Goal: Transaction & Acquisition: Purchase product/service

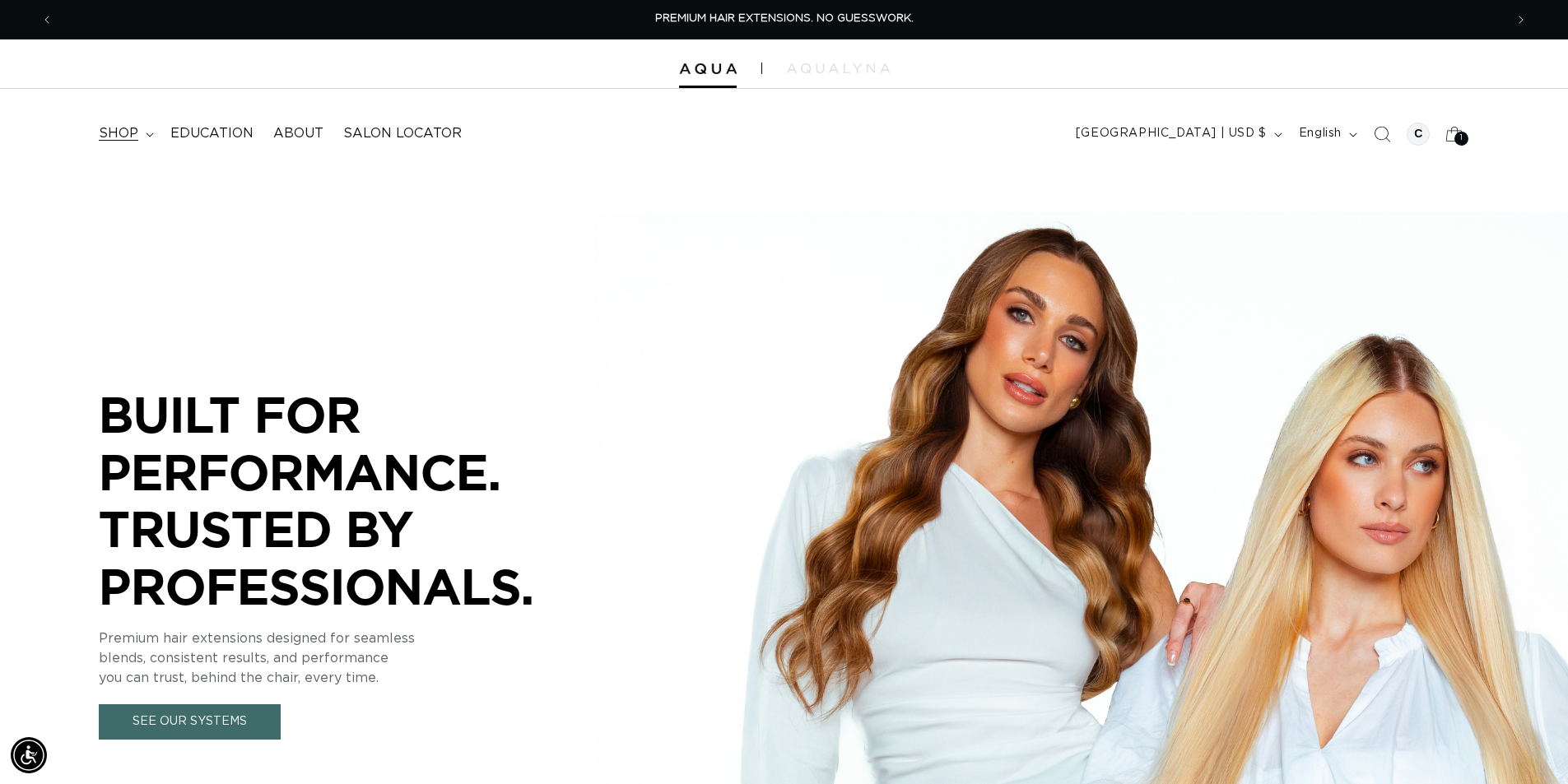
click at [124, 131] on span "shop" at bounding box center [119, 133] width 40 height 17
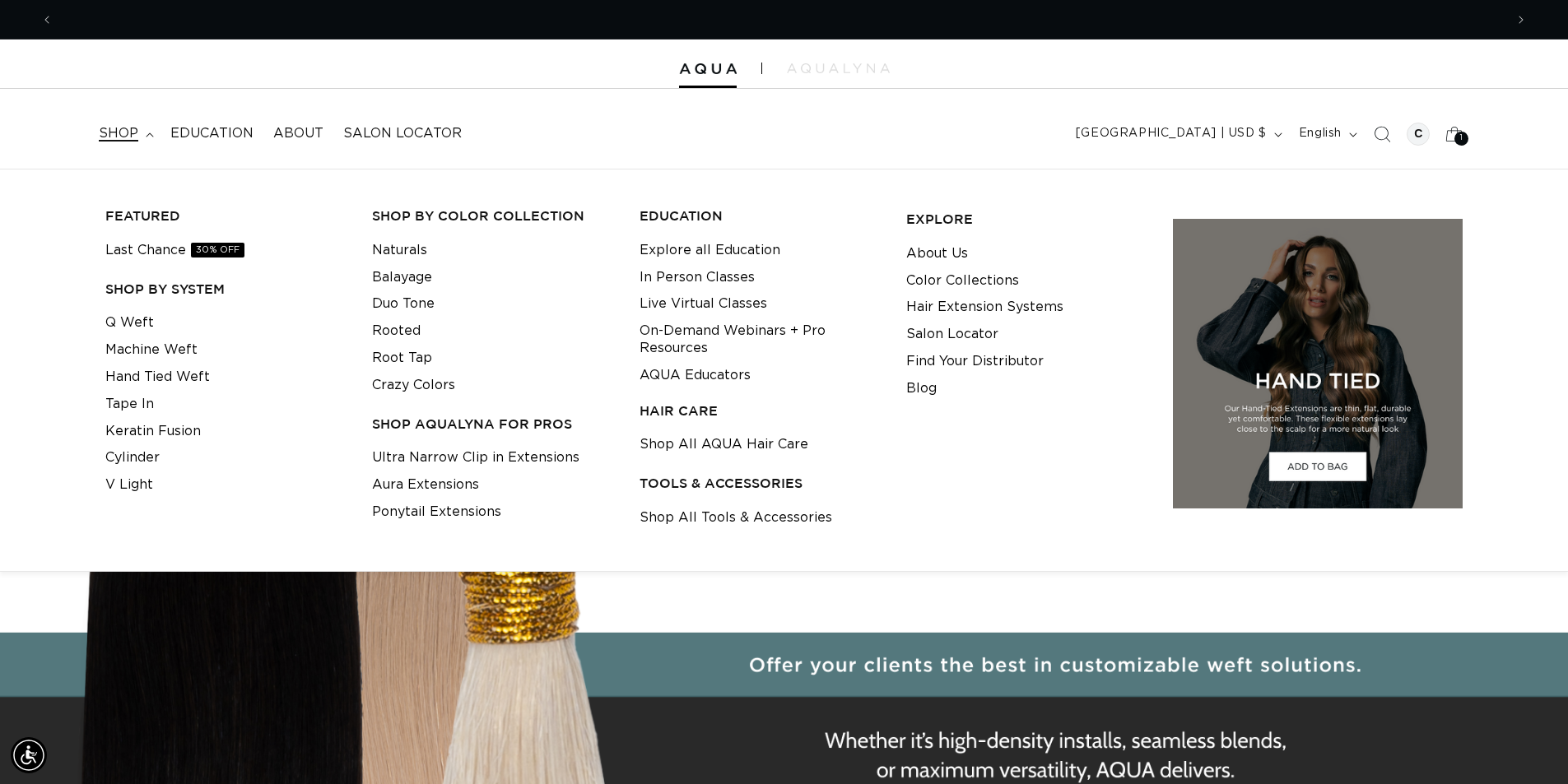
scroll to position [0, 2902]
click at [393, 306] on link "Duo Tone" at bounding box center [404, 304] width 63 height 27
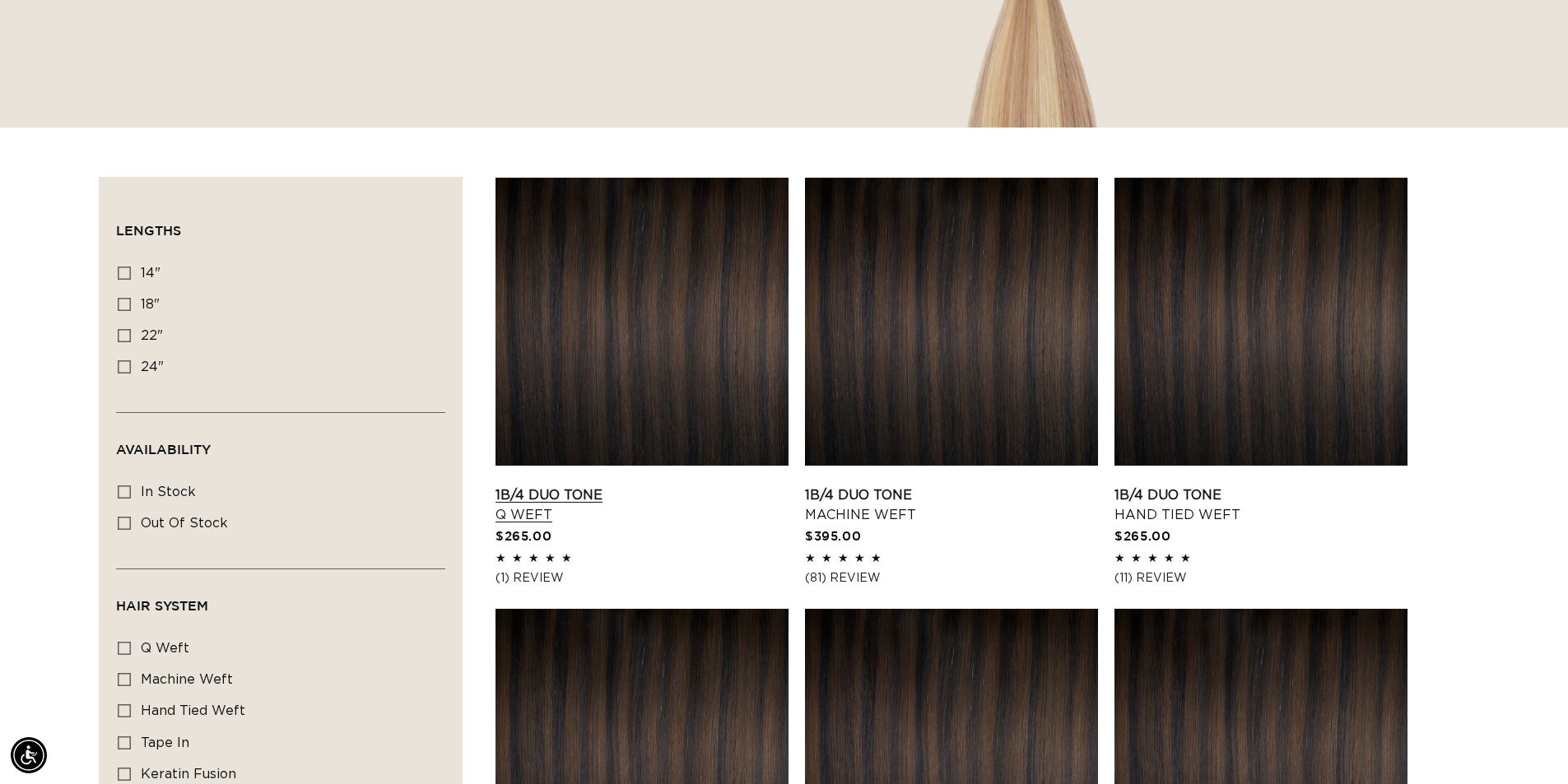
click at [570, 485] on link "1B/4 Duo Tone Q Weft" at bounding box center [642, 505] width 293 height 40
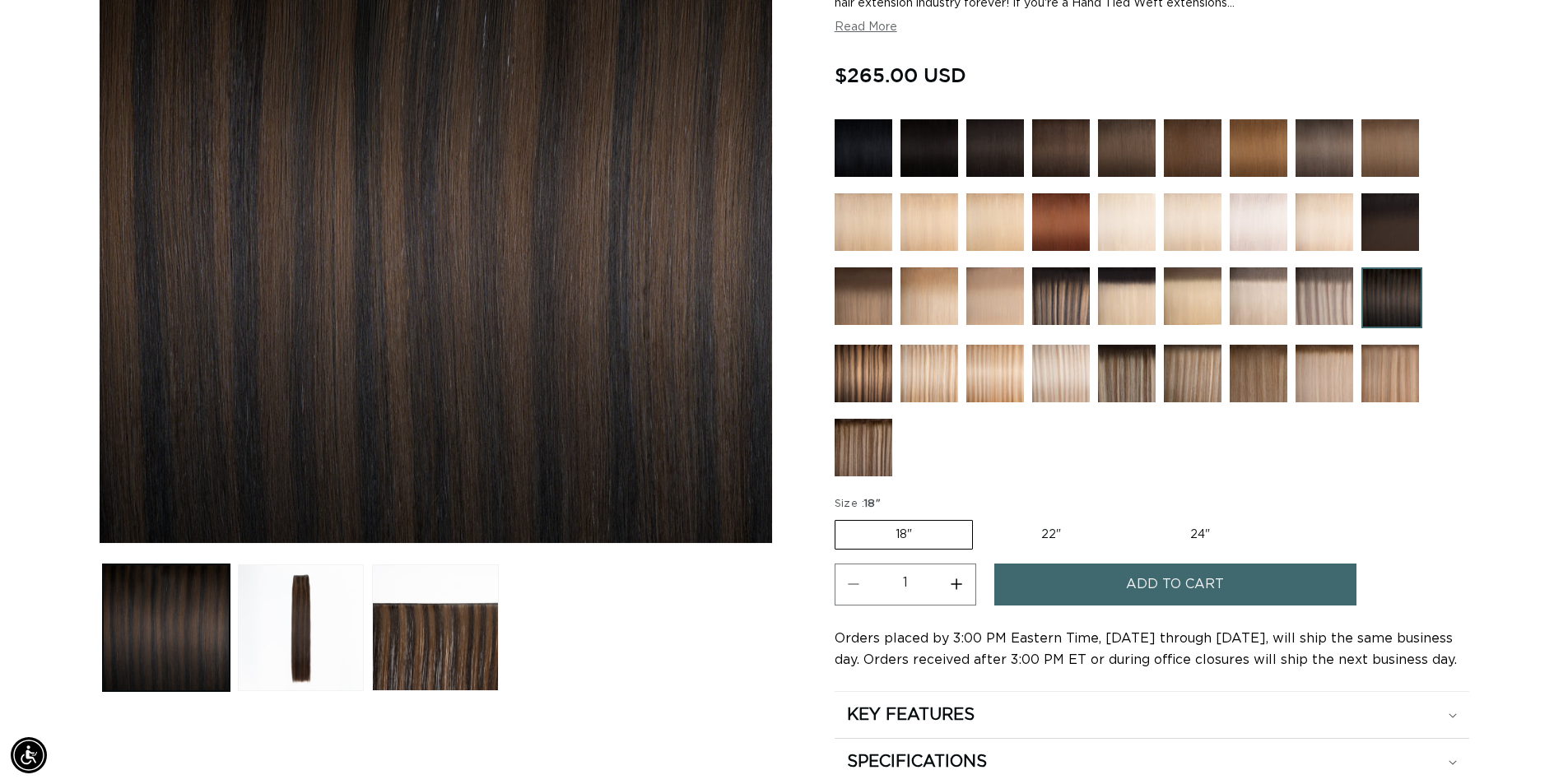
click at [958, 583] on button "Increase quantity for 1B/4 Duo Tone - Q Weft" at bounding box center [957, 584] width 37 height 42
type input "2"
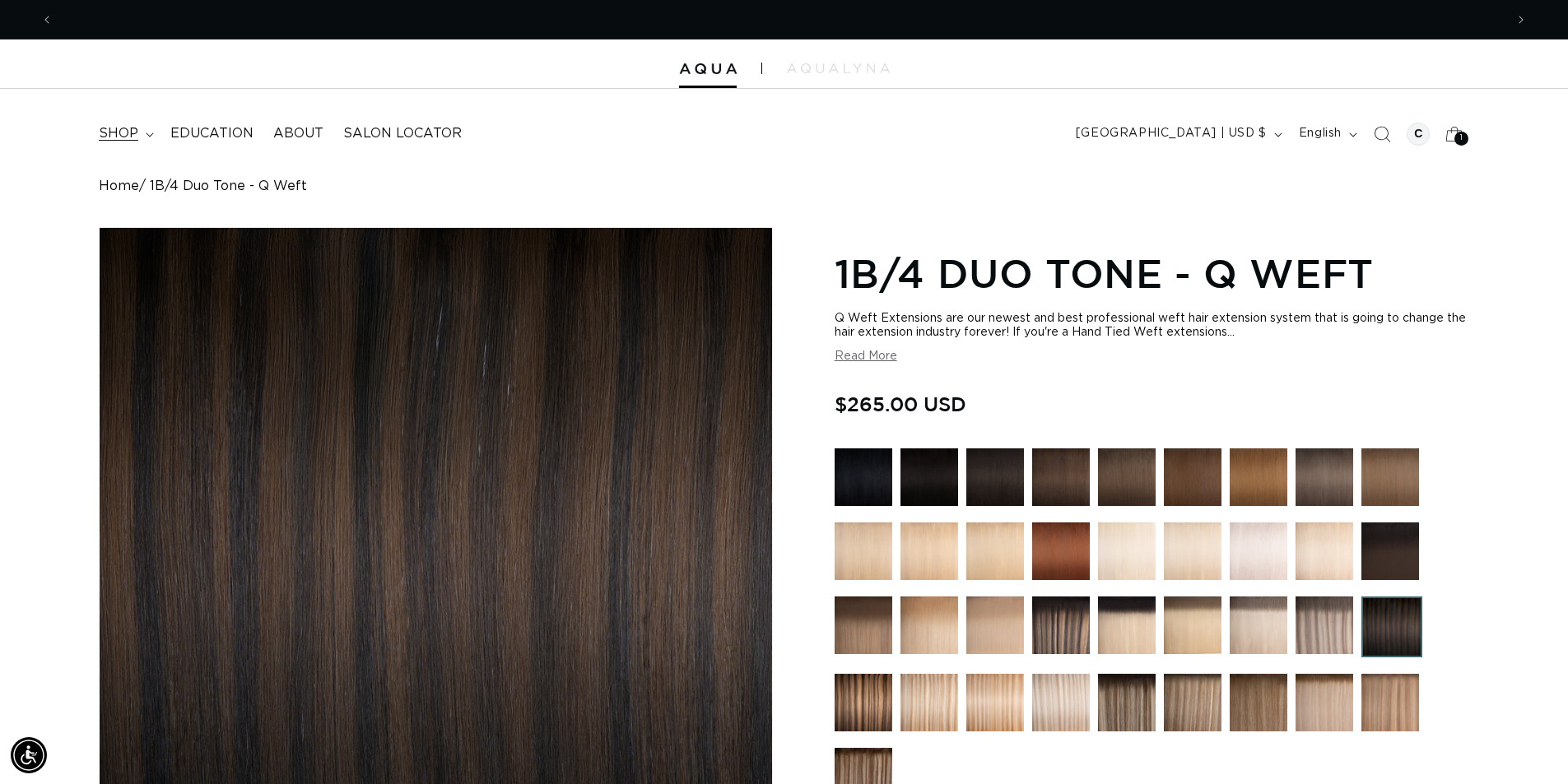
scroll to position [0, 1451]
click at [116, 133] on span "shop" at bounding box center [119, 133] width 40 height 17
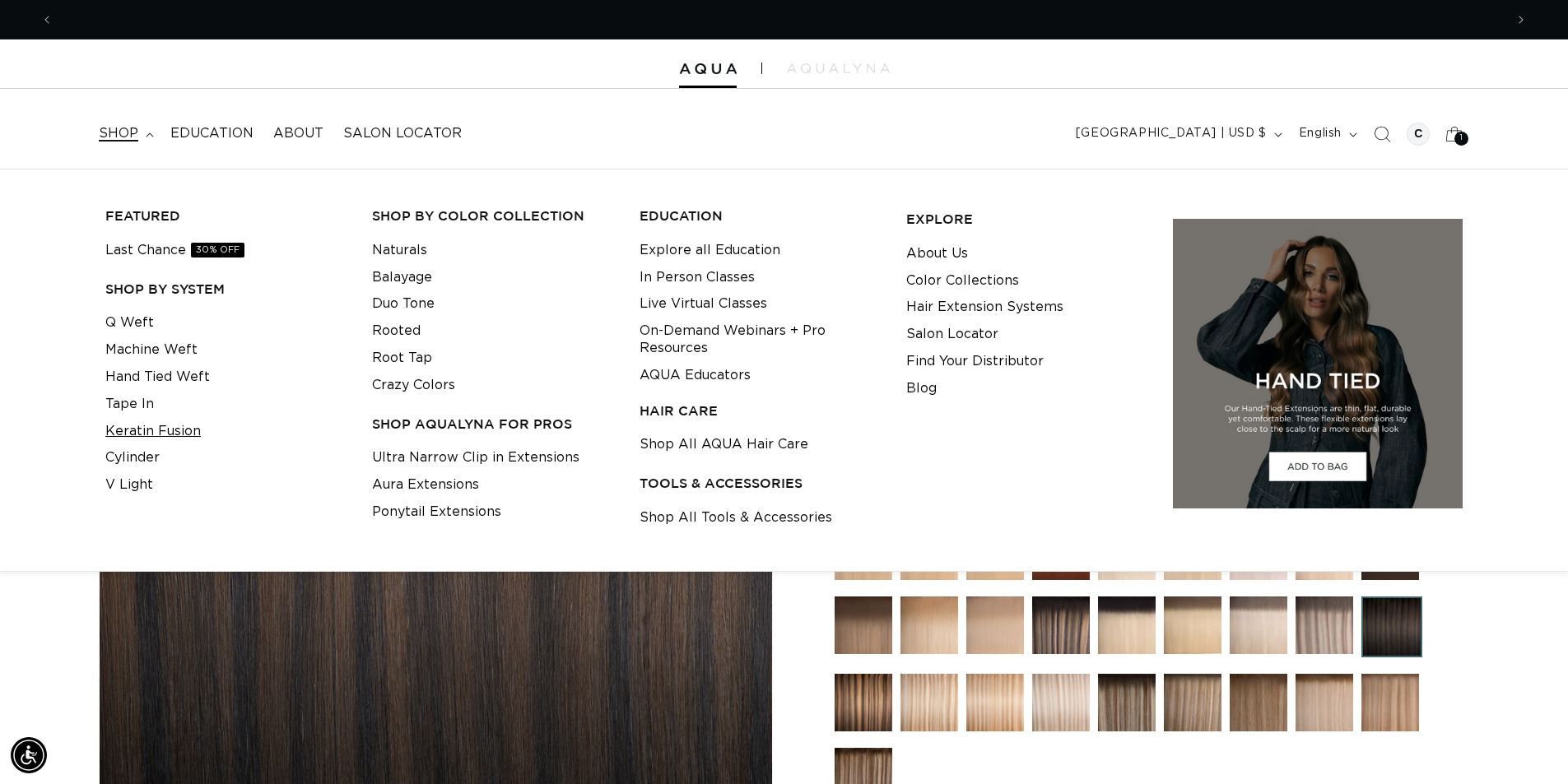
scroll to position [0, 2902]
click at [138, 431] on link "Keratin Fusion" at bounding box center [153, 431] width 96 height 27
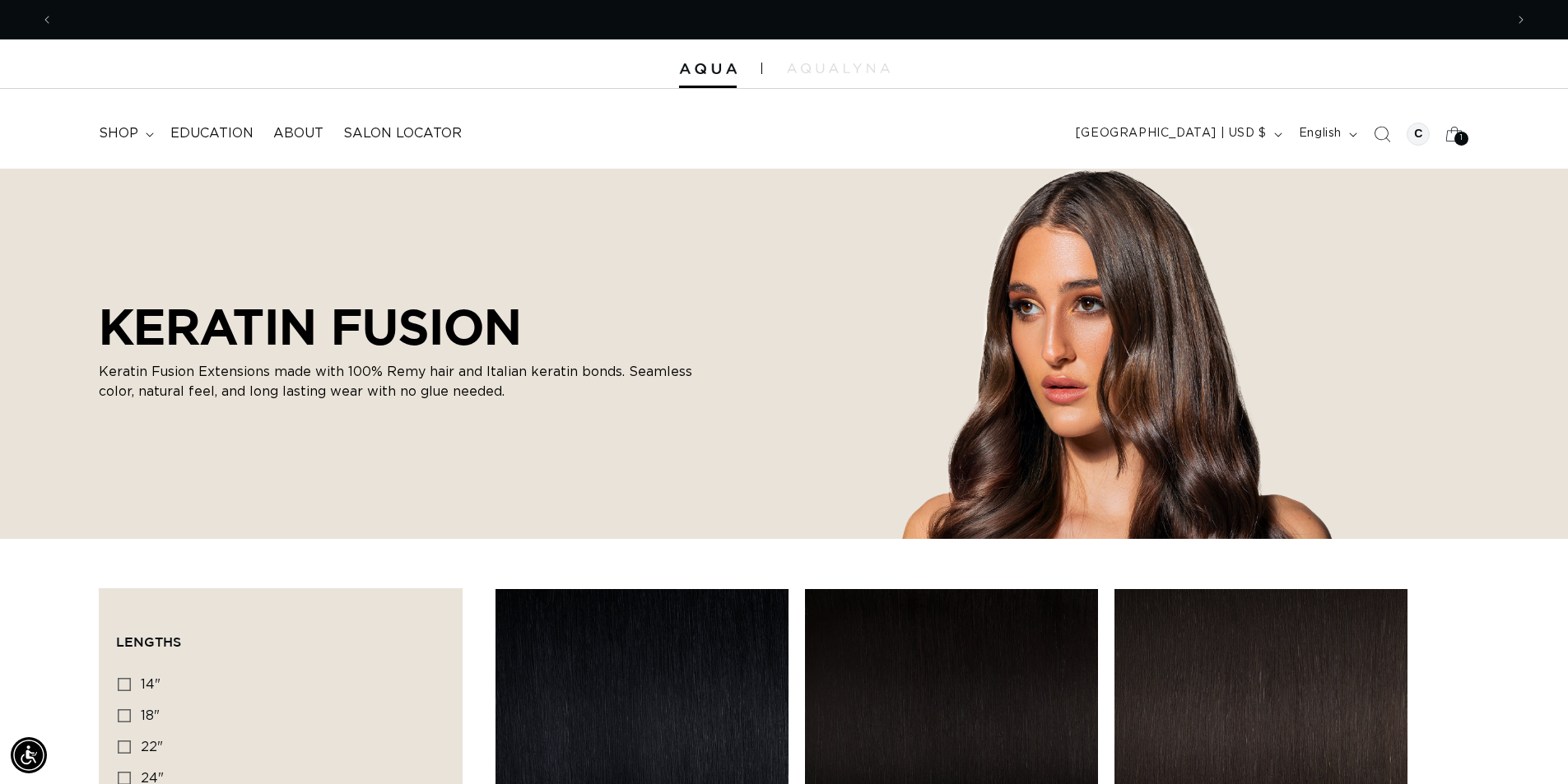
scroll to position [0, 2902]
